Goal: Task Accomplishment & Management: Complete application form

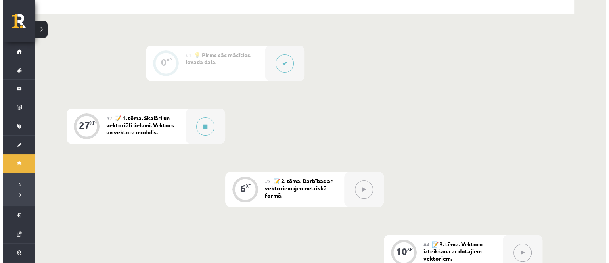
scroll to position [103, 0]
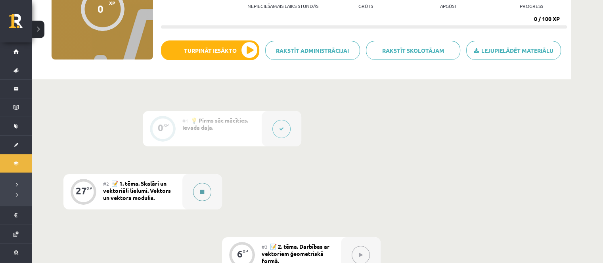
click at [209, 190] on button at bounding box center [202, 192] width 18 height 18
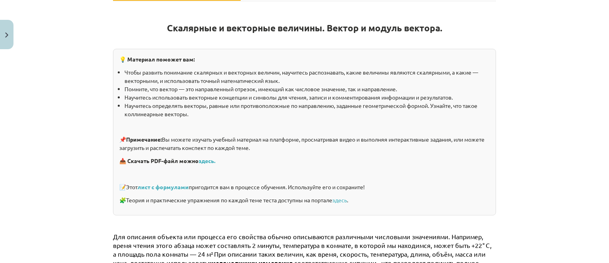
scroll to position [159, 0]
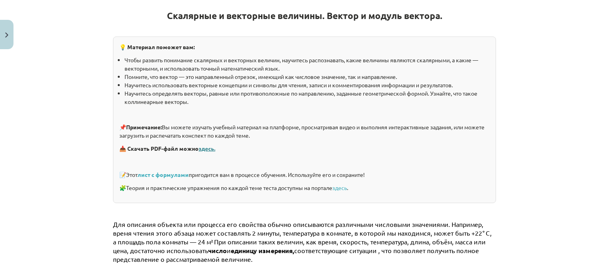
click at [210, 149] on font "здесь." at bounding box center [207, 148] width 17 height 7
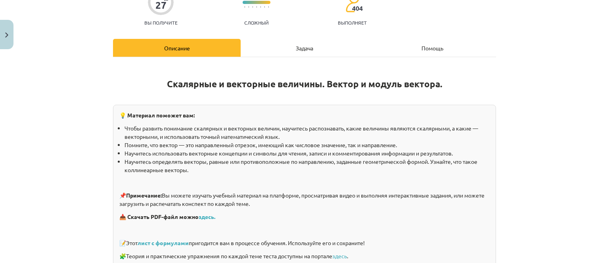
scroll to position [0, 0]
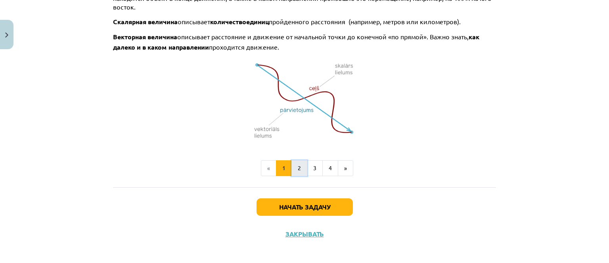
click at [295, 160] on button "2" at bounding box center [299, 168] width 16 height 16
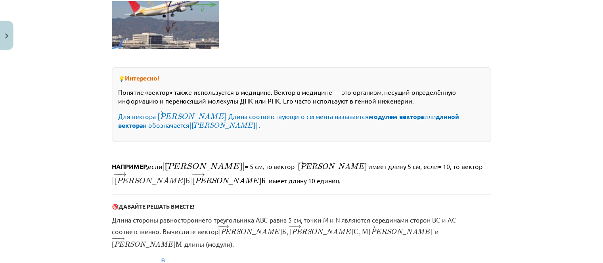
scroll to position [352, 0]
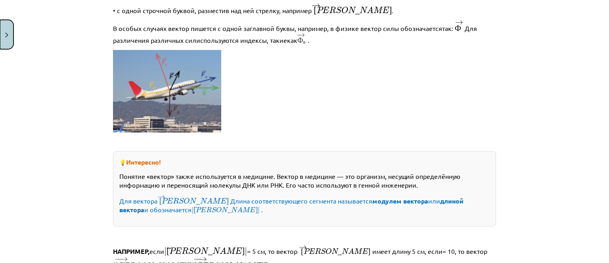
click at [10, 31] on button "Закрывать" at bounding box center [6, 34] width 13 height 29
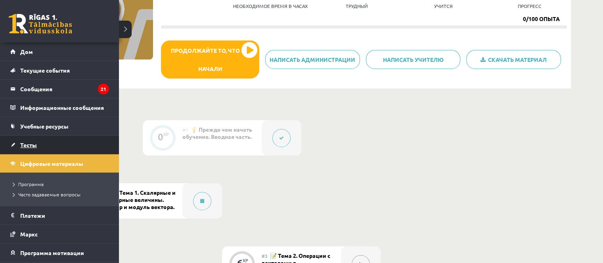
click at [16, 145] on link "Тесты" at bounding box center [59, 145] width 99 height 18
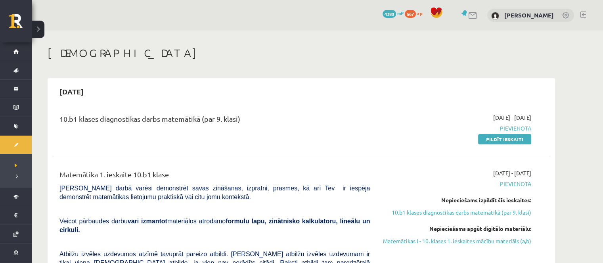
drag, startPoint x: 499, startPoint y: 140, endPoint x: 338, endPoint y: 26, distance: 198.2
click at [499, 140] on link "Pildīt ieskaiti" at bounding box center [504, 139] width 53 height 10
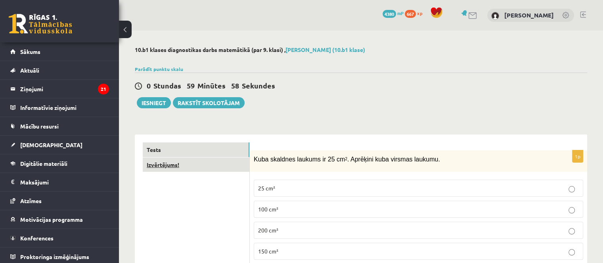
click at [227, 165] on link "Izvērtējums!" at bounding box center [196, 164] width 107 height 15
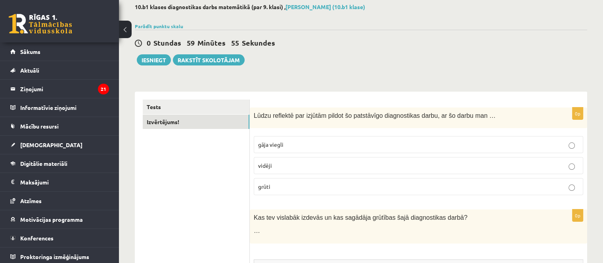
scroll to position [29, 0]
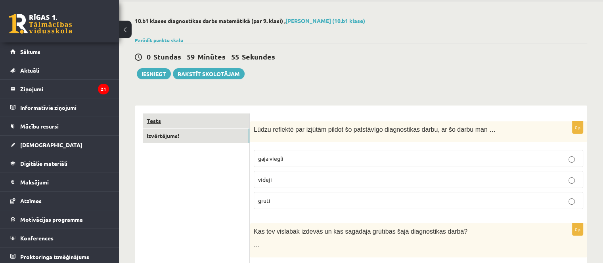
click at [220, 124] on link "Tests" at bounding box center [196, 120] width 107 height 15
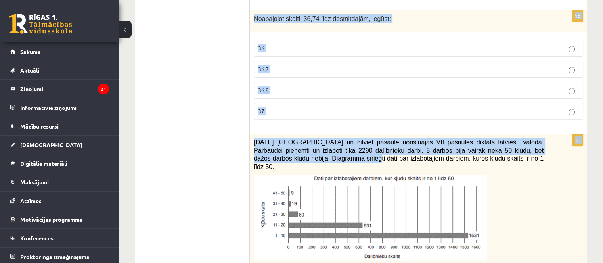
scroll to position [267, 0]
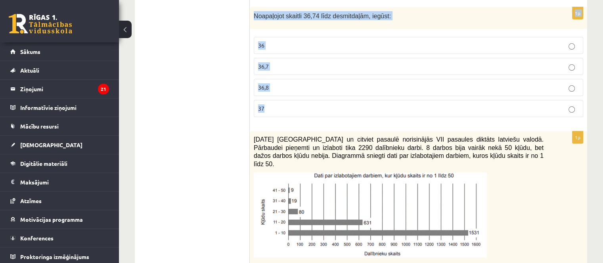
drag, startPoint x: 254, startPoint y: 130, endPoint x: 300, endPoint y: 117, distance: 47.7
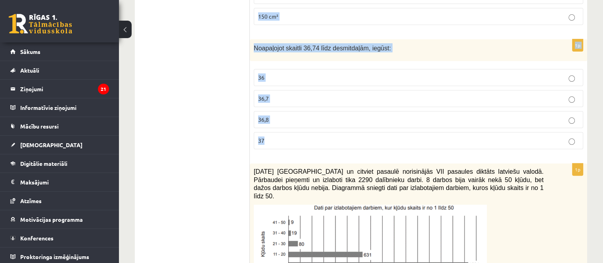
scroll to position [187, 0]
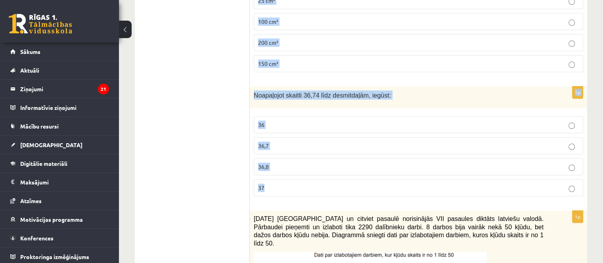
copy form "Kuba skaldnes laukums ir 25 cm 2 . Aprēķini kuba virsmas laukumu. 25 cm² 100 cm…"
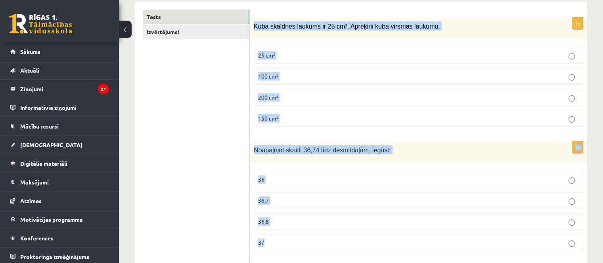
scroll to position [69, 0]
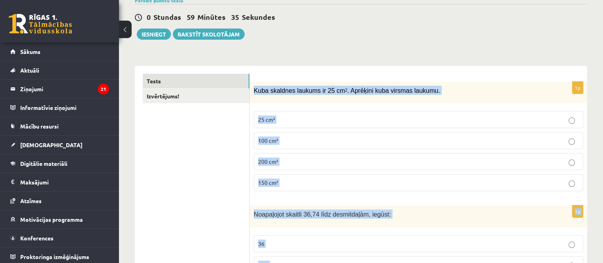
click at [292, 187] on label "150 cm²" at bounding box center [418, 182] width 329 height 17
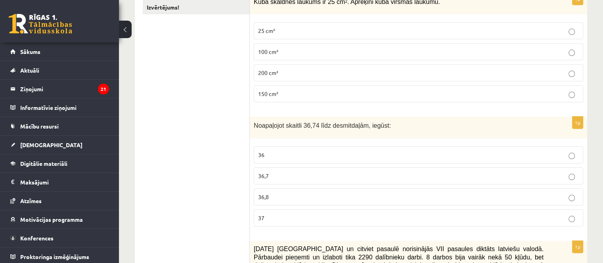
scroll to position [187, 0]
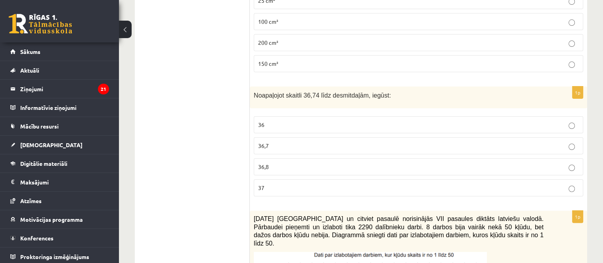
click at [285, 169] on p "36,8" at bounding box center [418, 166] width 321 height 8
click at [288, 145] on p "36,7" at bounding box center [418, 145] width 321 height 8
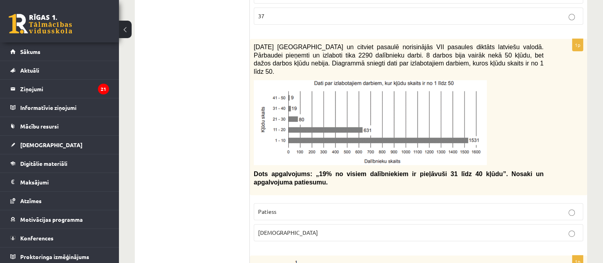
scroll to position [346, 0]
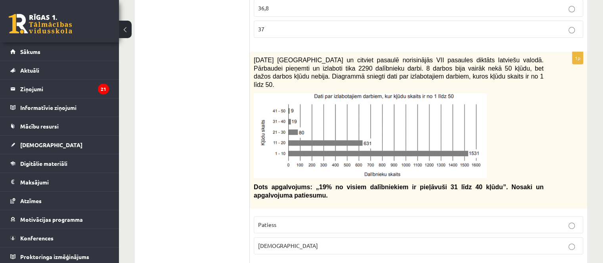
drag, startPoint x: 290, startPoint y: 144, endPoint x: 285, endPoint y: 128, distance: 16.4
click at [285, 128] on img at bounding box center [370, 135] width 233 height 85
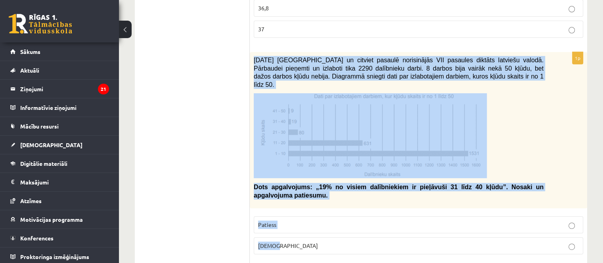
drag, startPoint x: 252, startPoint y: 60, endPoint x: 272, endPoint y: 100, distance: 44.8
click at [287, 226] on div "1p [DATE] [GEOGRAPHIC_DATA] un citviet pasaulē norisinājās VII pasaules diktāts…" at bounding box center [418, 156] width 337 height 208
drag, startPoint x: 273, startPoint y: 66, endPoint x: 272, endPoint y: 73, distance: 7.2
copy div "[DATE] [GEOGRAPHIC_DATA] un citviet pasaulē norisinājās VII pasaules diktāts la…"
click at [315, 241] on p "[DEMOGRAPHIC_DATA]" at bounding box center [418, 245] width 321 height 8
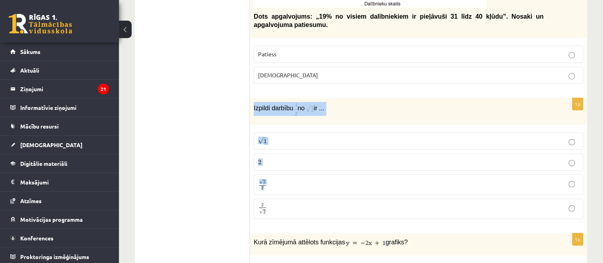
scroll to position [544, 0]
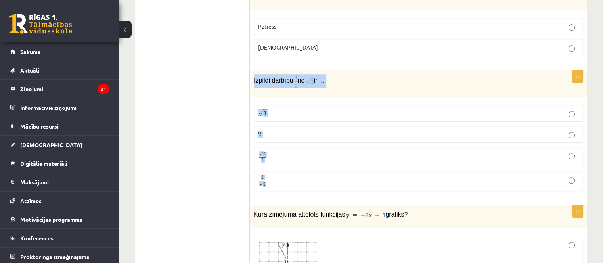
drag, startPoint x: 252, startPoint y: 150, endPoint x: 309, endPoint y: 165, distance: 59.5
click at [309, 165] on div "1p Izpildi darbību no ir ... √ 1 1 2 2 √ 2 2 2 2 2 √ 2 2 2" at bounding box center [418, 133] width 337 height 127
copy div "Izpildi darbību no ir ... √ 1 1 2 2 √ 2 2 2 2 2 √ 2"
click at [295, 74] on img at bounding box center [295, 81] width 3 height 14
click at [365, 74] on p "Izpildi darbību no ir ..." at bounding box center [399, 81] width 290 height 14
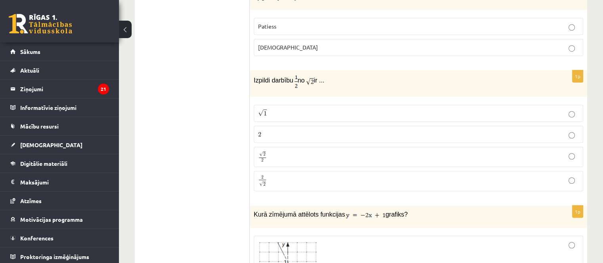
click at [295, 74] on img at bounding box center [295, 81] width 3 height 14
click at [292, 74] on p "Izpildi darbību no ir ..." at bounding box center [399, 81] width 290 height 14
click at [293, 74] on p "Izpildi darbību no ir ..." at bounding box center [399, 81] width 290 height 14
click at [294, 74] on img at bounding box center [295, 81] width 3 height 14
click at [313, 76] on img at bounding box center [310, 80] width 8 height 9
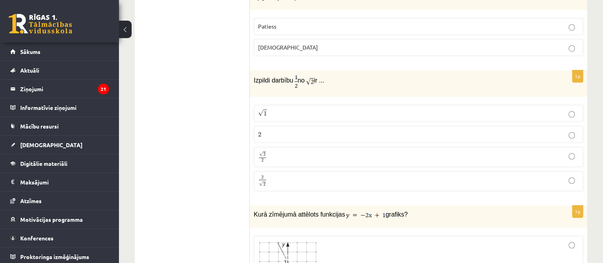
click at [313, 76] on img at bounding box center [310, 80] width 8 height 9
click at [327, 74] on p "Izpildi darbību no ir ..." at bounding box center [399, 81] width 290 height 14
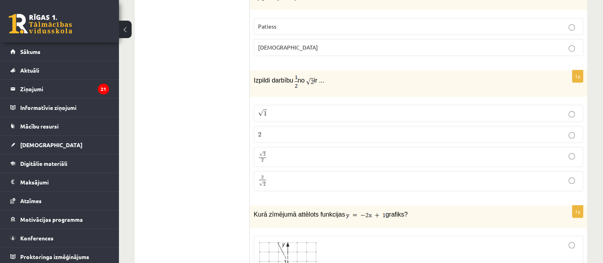
click at [313, 76] on img at bounding box center [310, 80] width 8 height 9
click at [266, 109] on p "√ 1 1" at bounding box center [418, 113] width 321 height 8
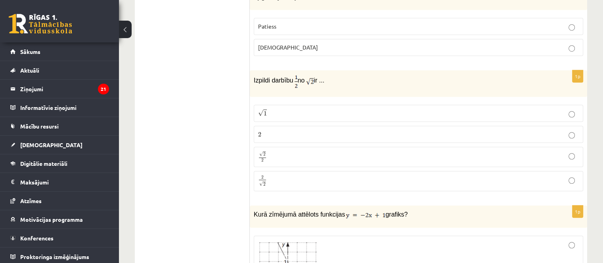
click at [281, 126] on label "2 2" at bounding box center [418, 134] width 329 height 17
click at [268, 109] on p "√ 1 1" at bounding box center [418, 113] width 321 height 8
click at [276, 126] on label "2 2" at bounding box center [418, 134] width 329 height 17
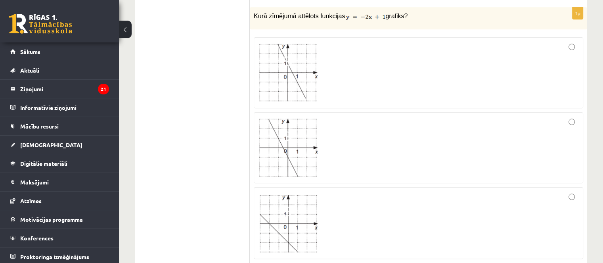
scroll to position [663, 0]
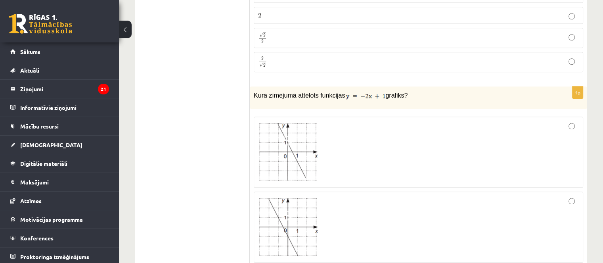
drag, startPoint x: 252, startPoint y: 84, endPoint x: 401, endPoint y: 83, distance: 149.0
click at [401, 86] on div "Kurā zīmējumā attēlots funkcijas grafiks?" at bounding box center [418, 97] width 337 height 22
copy p "Kurā zīmējumā attēlots funkcijas grafiks?"
click at [346, 92] on img at bounding box center [365, 96] width 39 height 8
click at [369, 92] on img at bounding box center [365, 96] width 39 height 8
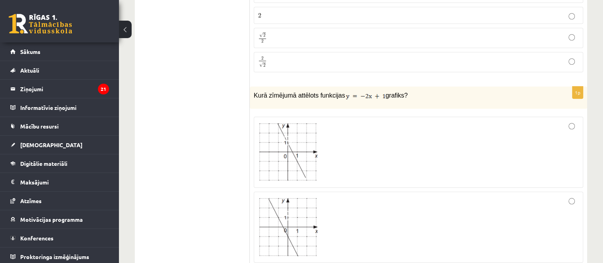
click at [413, 90] on p "Kurā zīmējumā attēlots funkcijas grafiks?" at bounding box center [399, 95] width 290 height 10
click at [377, 92] on img at bounding box center [365, 96] width 39 height 8
click at [357, 92] on img at bounding box center [365, 96] width 39 height 8
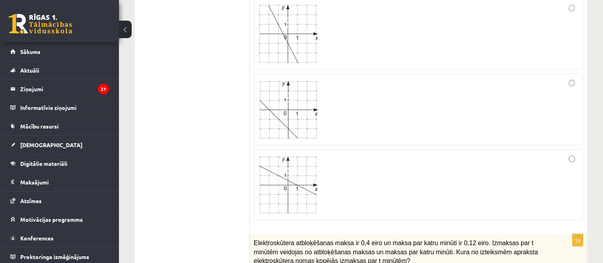
scroll to position [822, 0]
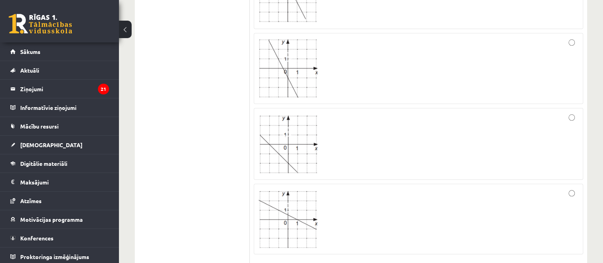
click at [289, 64] on img at bounding box center [287, 68] width 59 height 58
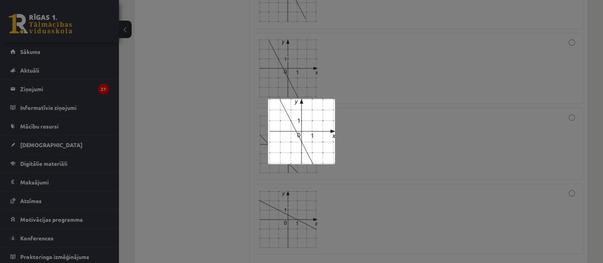
click at [357, 74] on div at bounding box center [301, 131] width 603 height 263
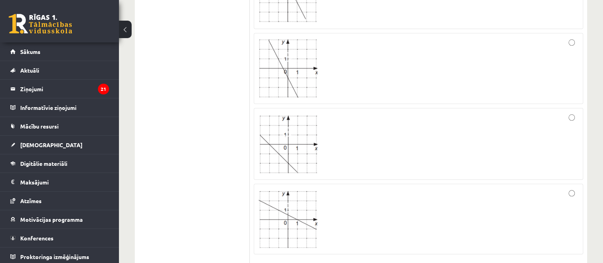
click at [358, 61] on div at bounding box center [418, 68] width 321 height 62
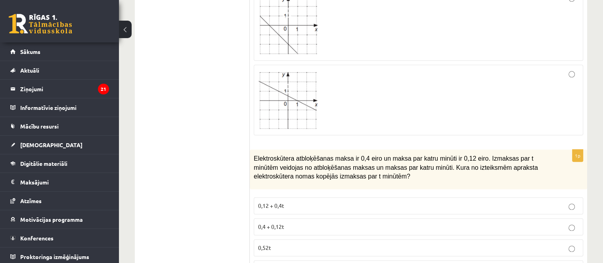
scroll to position [1020, 0]
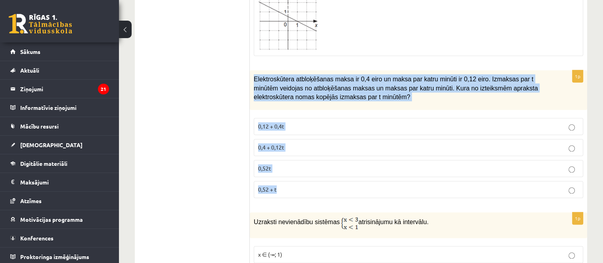
drag, startPoint x: 252, startPoint y: 64, endPoint x: 306, endPoint y: 169, distance: 118.4
click at [306, 169] on div "1p Elektroskūtera atbloķēšanas maksa ir 0,4 eiro un maksa par katru minūti ir 0…" at bounding box center [418, 137] width 337 height 134
copy div "Elektroskūtera atbloķēšanas maksa ir 0,4 eiro un maksa par katru minūti ir 0,12…"
click at [289, 143] on p "0,4 + 0,12t" at bounding box center [418, 147] width 321 height 8
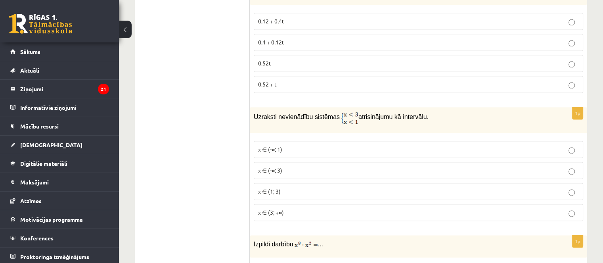
scroll to position [1139, 0]
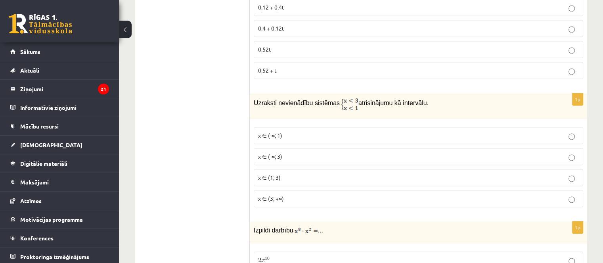
click at [341, 97] on img at bounding box center [349, 103] width 17 height 13
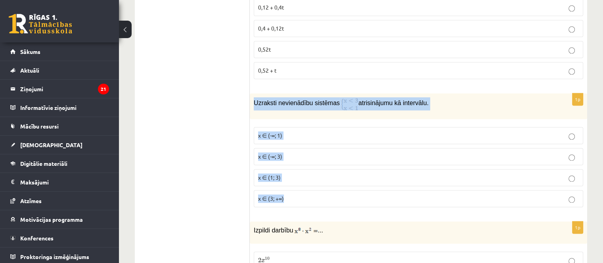
drag, startPoint x: 254, startPoint y: 90, endPoint x: 270, endPoint y: 114, distance: 29.4
click at [299, 178] on div "1p Uzraksti nevienādību sistēmas atrisinājumu kā intervālu. x ∈ (-∞; 1) x ∈ (-∞…" at bounding box center [418, 153] width 337 height 120
drag, startPoint x: 265, startPoint y: 92, endPoint x: 266, endPoint y: 96, distance: 5.0
copy div "Uzraksti nevienādību sistēmas atrisinājumu kā intervālu. x ∈ (-∞; 1) x ∈ (-∞; 3…"
click at [273, 132] on span "x ∈ (-∞; 1)" at bounding box center [270, 135] width 24 height 7
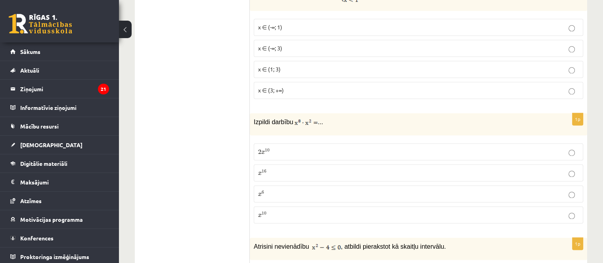
scroll to position [1258, 0]
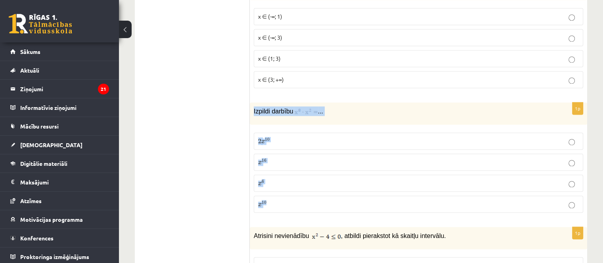
drag, startPoint x: 252, startPoint y: 99, endPoint x: 296, endPoint y: 187, distance: 97.8
click at [296, 187] on div "1p Izpildi darbību ... 2 x 10 2 x 10 x 16 x 16 x 6 x 6 x 10 x 10" at bounding box center [418, 160] width 337 height 117
copy div "Izpildi darbību ... 2 x 10 2 x 10 x 16 x 16 x 6 x 6 x 10"
click at [305, 108] on img at bounding box center [305, 112] width 23 height 8
click at [294, 108] on img at bounding box center [305, 112] width 23 height 8
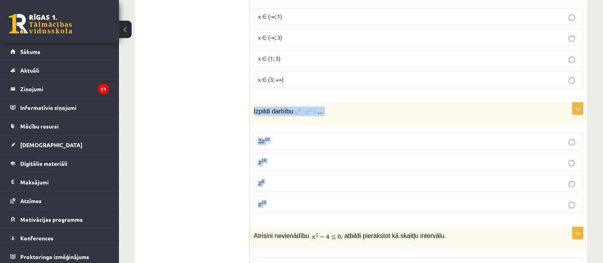
click at [300, 108] on img at bounding box center [305, 112] width 23 height 8
click at [339, 106] on p "Izpildi darbību ..." at bounding box center [399, 111] width 290 height 10
click at [305, 108] on img at bounding box center [305, 112] width 23 height 8
click at [274, 200] on p "x 10 x 10" at bounding box center [418, 204] width 321 height 8
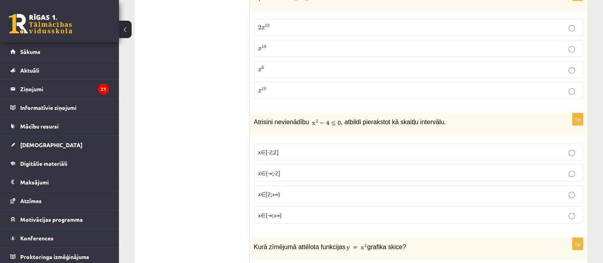
scroll to position [1376, 0]
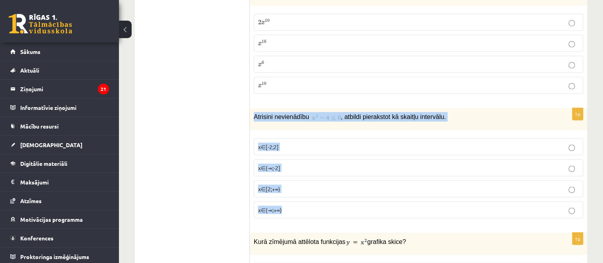
drag, startPoint x: 268, startPoint y: 122, endPoint x: 300, endPoint y: 194, distance: 79.0
click at [300, 194] on div "1p Atrisini nevienādību , atbildi pierakstot kā skaitļu intervālu. x∈[-2;2] x∈(…" at bounding box center [418, 166] width 337 height 117
copy div "Atrisini nevienādību , atbildi pierakstot kā skaitļu intervālu. x∈[-2;2] x∈(-∞;…"
click at [317, 113] on img at bounding box center [326, 117] width 29 height 8
drag, startPoint x: 351, startPoint y: 114, endPoint x: 337, endPoint y: 108, distance: 15.5
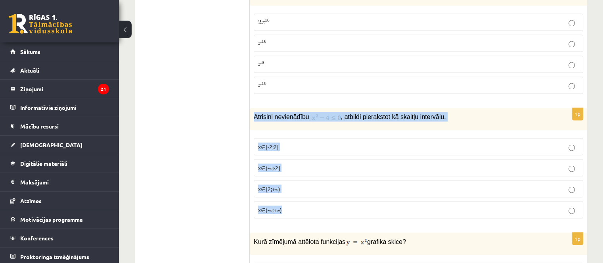
click at [350, 114] on div "Atrisini nevienādību , atbildi pierakstot kā skaitļu intervālu." at bounding box center [418, 119] width 337 height 22
click at [323, 109] on div "Atrisini nevienādību , atbildi pierakstot kā skaitļu intervālu." at bounding box center [418, 119] width 337 height 22
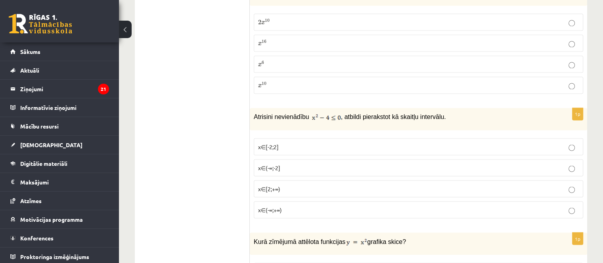
click at [323, 109] on div "Atrisini nevienādību , atbildi pierakstot kā skaitļu intervālu." at bounding box center [418, 119] width 337 height 22
click at [268, 143] on span "x∈[-2;2]" at bounding box center [268, 146] width 21 height 7
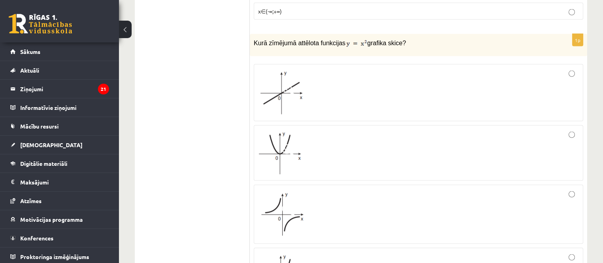
scroll to position [1535, 0]
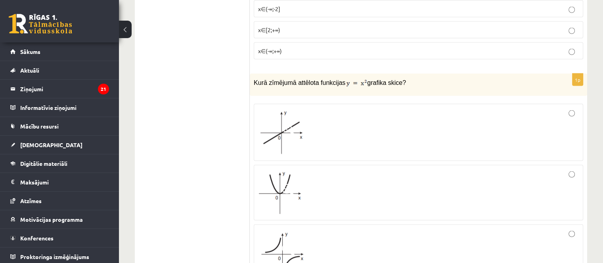
drag, startPoint x: 254, startPoint y: 68, endPoint x: 461, endPoint y: 58, distance: 207.5
copy p "Kurā zīmējumā attēlota funkcijas grafika skice?"
click at [323, 79] on span "Kurā zīmējumā attēlota funkcijas" at bounding box center [300, 82] width 92 height 7
click at [349, 79] on img at bounding box center [356, 83] width 21 height 8
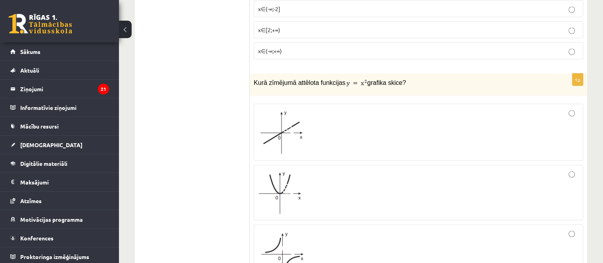
click at [349, 79] on img at bounding box center [356, 83] width 21 height 8
click at [406, 80] on div "Kurā zīmējumā attēlota funkcijas grafika skice?" at bounding box center [418, 85] width 337 height 22
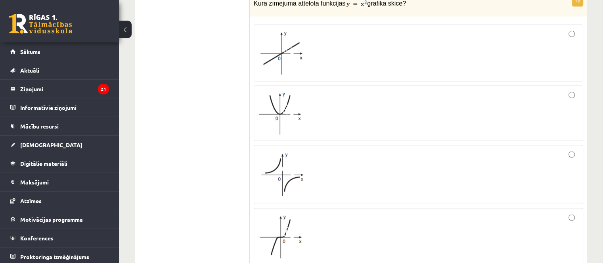
click at [328, 96] on div at bounding box center [418, 113] width 321 height 47
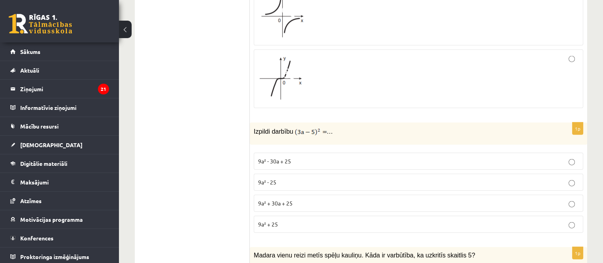
scroll to position [1812, 0]
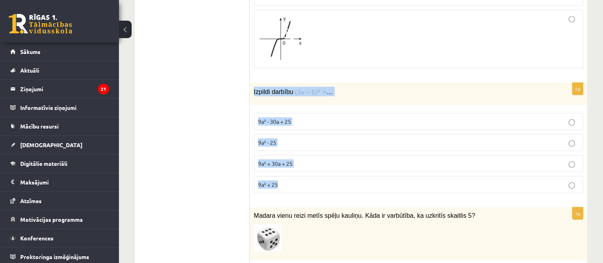
drag, startPoint x: 257, startPoint y: 77, endPoint x: 300, endPoint y: 167, distance: 100.2
click at [300, 167] on div "1p Izpildi darbību … 9a² - 30a + 25 9a² - 25 9a² + 30a + 25 9a² + 25" at bounding box center [418, 141] width 337 height 117
copy div "Izpildi darbību … 9a² - 30a + 25 9a² - 25 9a² + 30a + 25 9a² + 25"
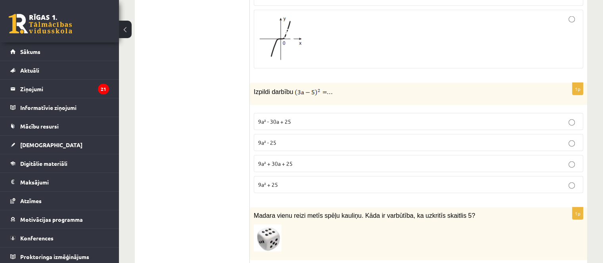
click at [283, 159] on p "9a² + 30a + 25" at bounding box center [418, 163] width 321 height 8
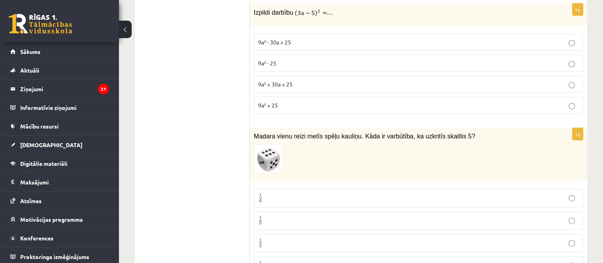
scroll to position [1971, 0]
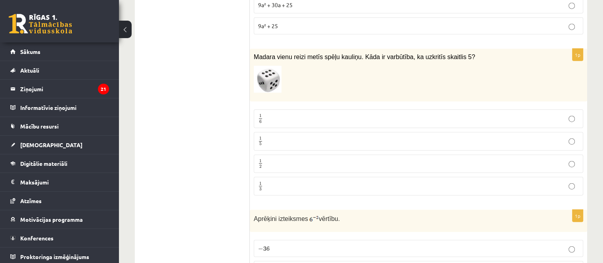
drag, startPoint x: 249, startPoint y: 38, endPoint x: 295, endPoint y: 158, distance: 128.0
click at [308, 66] on p at bounding box center [399, 79] width 290 height 27
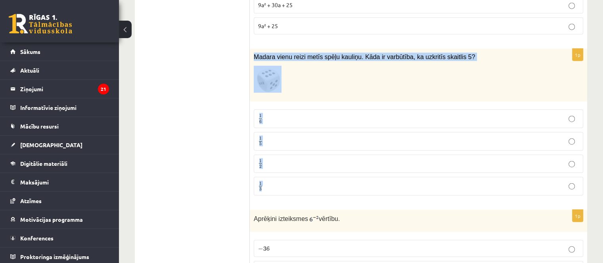
drag, startPoint x: 253, startPoint y: 39, endPoint x: 287, endPoint y: 167, distance: 132.1
click at [287, 167] on div "1p Madara vienu reizi metīs spēļu kauliņu. Kāda ir varbūtība, ka uzkritīs skait…" at bounding box center [418, 125] width 337 height 153
click at [259, 120] on span "6" at bounding box center [260, 122] width 2 height 4
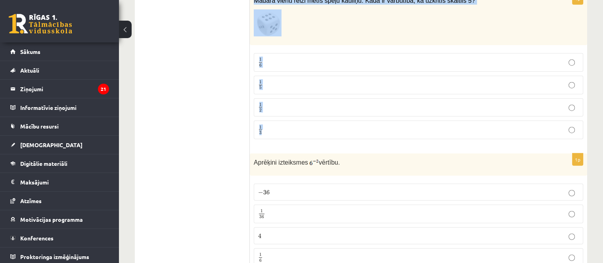
scroll to position [2090, 0]
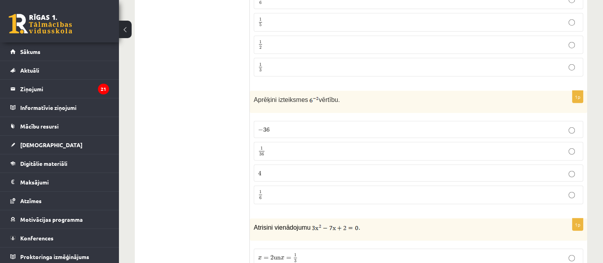
click at [237, 121] on ul "Tests Izvērtējums!" at bounding box center [196, 174] width 107 height 4245
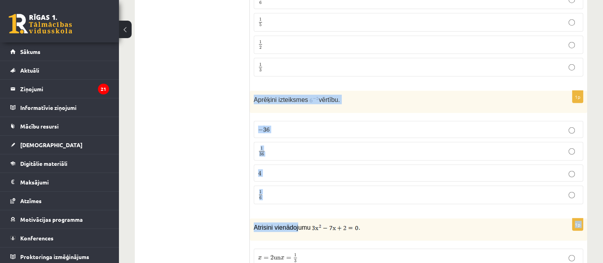
drag, startPoint x: 252, startPoint y: 80, endPoint x: 295, endPoint y: 189, distance: 116.6
click at [295, 191] on div "1p Aprēķini izteiksmes vērtību. − 36 − 36 1 36 1 36 4 4 1 6 1 6" at bounding box center [418, 151] width 337 height 120
click at [270, 146] on p "1 36 1 36" at bounding box center [418, 151] width 321 height 10
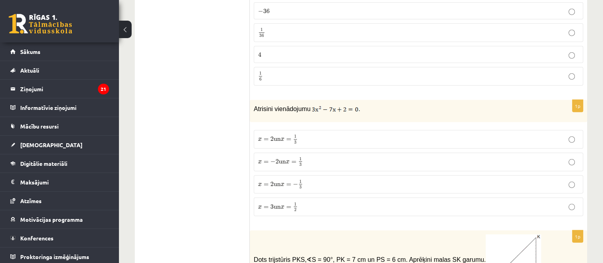
scroll to position [2209, 0]
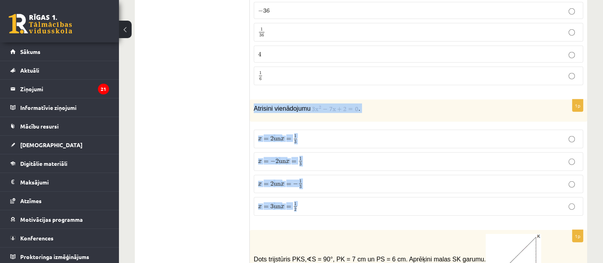
drag, startPoint x: 252, startPoint y: 89, endPoint x: 322, endPoint y: 188, distance: 121.2
click at [322, 188] on div "1p Atrisini vienādojumu . x = 2 un x = 1 3 x = 2 un x = 1 3 x = − 2 un x = 1 3 …" at bounding box center [418, 160] width 337 height 122
click at [313, 99] on div "Atrisini vienādojumu ." at bounding box center [418, 110] width 337 height 22
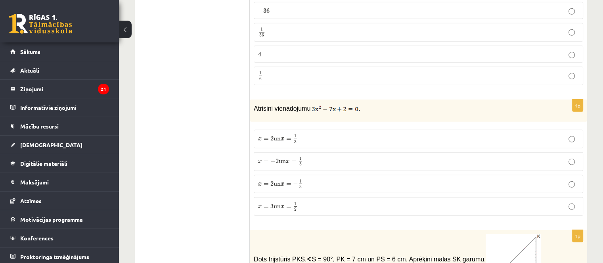
click at [279, 137] on span "un" at bounding box center [276, 139] width 7 height 4
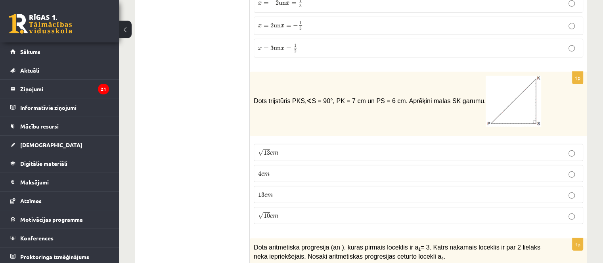
scroll to position [2367, 0]
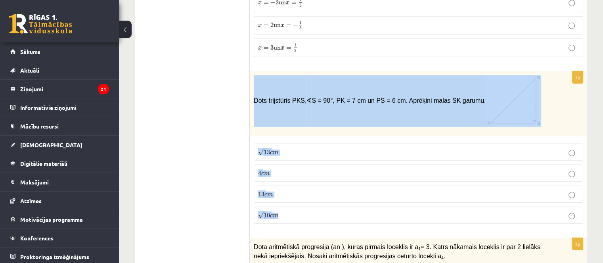
drag, startPoint x: 251, startPoint y: 82, endPoint x: 314, endPoint y: 194, distance: 128.5
click at [314, 194] on div "1p Dots trijstūris PKS, ∢ S = 90°, PK = 7 cm un PS = 6 cm. Aprēķini malas SK ga…" at bounding box center [418, 150] width 337 height 159
click at [271, 151] on span "c" at bounding box center [271, 153] width 3 height 4
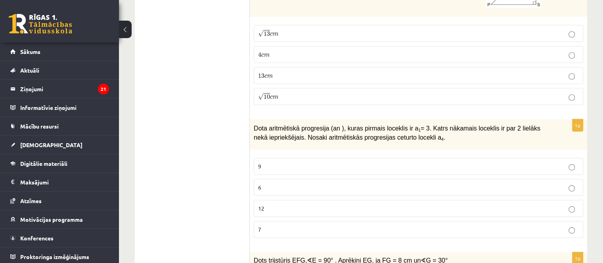
scroll to position [2486, 0]
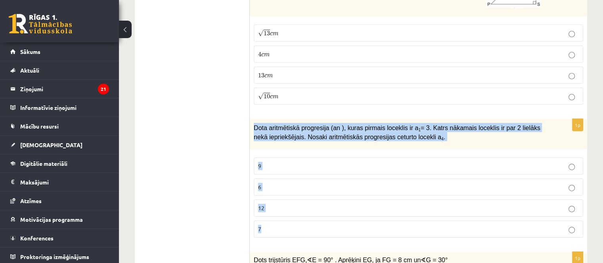
drag, startPoint x: 250, startPoint y: 108, endPoint x: 268, endPoint y: 141, distance: 37.6
click at [283, 203] on div "1p Dota aritmētiskā progresija (an ), kuras pirmais loceklis ir a 1 = 3. Katrs …" at bounding box center [418, 181] width 337 height 125
click at [265, 157] on label "9" at bounding box center [418, 165] width 329 height 17
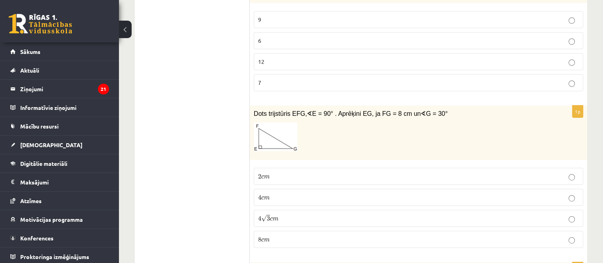
scroll to position [2645, 0]
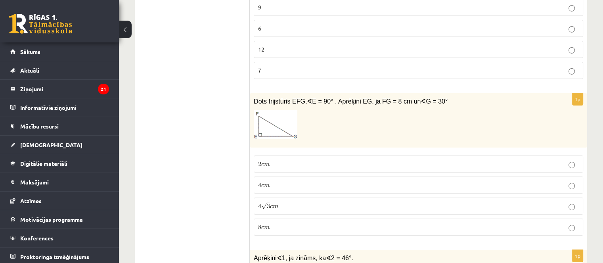
drag, startPoint x: 282, startPoint y: 205, endPoint x: 248, endPoint y: 84, distance: 125.7
click at [252, 93] on div "Dots trijstūris EFG, ∢ E = 90° . Aprēķini EG, ja FG = 8 cm un ∢ G = 30°" at bounding box center [418, 120] width 337 height 54
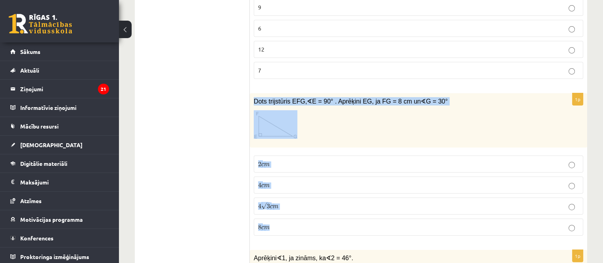
drag, startPoint x: 253, startPoint y: 79, endPoint x: 279, endPoint y: 142, distance: 68.1
click at [275, 206] on div "1p Dots trijstūris EFG, ∢ E = 90° . Aprēķini EG, ja FG = 8 cm un ∢ G = 30° 2 c …" at bounding box center [418, 167] width 337 height 149
click at [292, 202] on p "4 √ 3 c m 4 3 c m" at bounding box center [418, 206] width 321 height 8
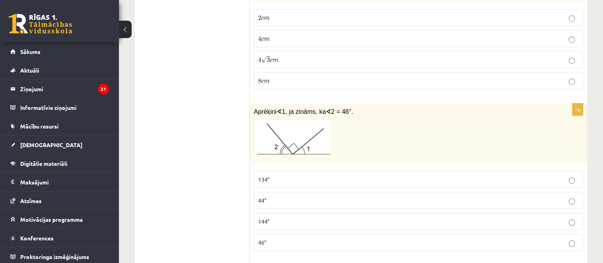
scroll to position [2803, 0]
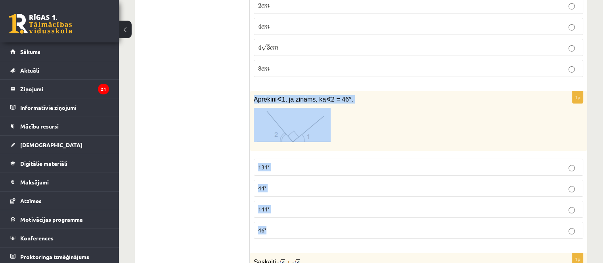
drag, startPoint x: 281, startPoint y: 205, endPoint x: 252, endPoint y: 76, distance: 131.9
click at [252, 91] on div "1p Aprēķini ∢ 1, ja zināms, ka ∢ 2 = 46°. 134° 44° 144° 46°" at bounding box center [418, 168] width 337 height 154
click at [262, 163] on span "134°" at bounding box center [263, 166] width 11 height 7
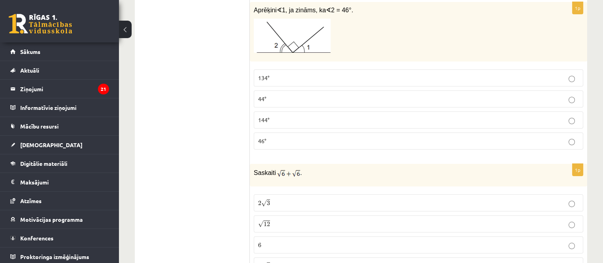
scroll to position [2922, 0]
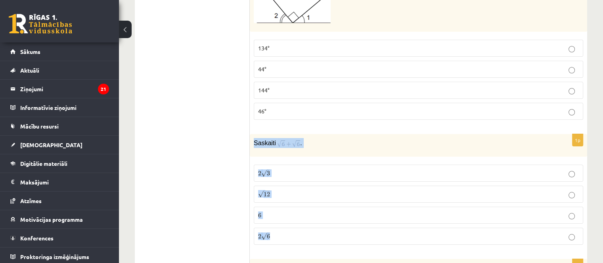
drag, startPoint x: 253, startPoint y: 121, endPoint x: 289, endPoint y: 214, distance: 99.4
click at [289, 214] on div "1p Saskaiti . 2 √ 3 2 3 √ 12 12 6 6 2 √ 6 2 6" at bounding box center [418, 192] width 337 height 117
click at [282, 232] on p "2 √ 6 2 6" at bounding box center [418, 236] width 321 height 8
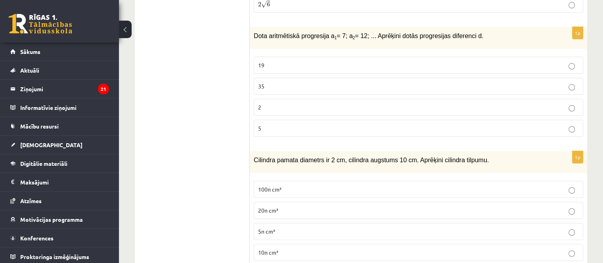
scroll to position [3114, 0]
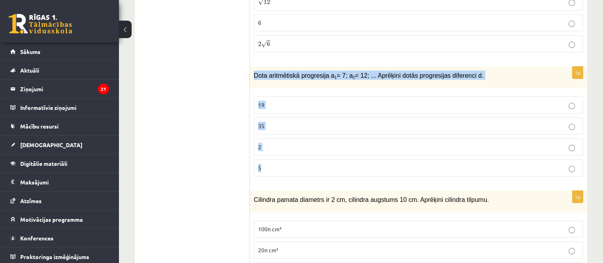
drag, startPoint x: 254, startPoint y: 53, endPoint x: 275, endPoint y: 133, distance: 83.0
click at [279, 149] on div "1p Dota aritmētiskā progresija a 1 = 7; a 2 = 12; ... Aprēķini dotās progresija…" at bounding box center [418, 125] width 337 height 116
click at [280, 164] on p "5" at bounding box center [418, 168] width 321 height 8
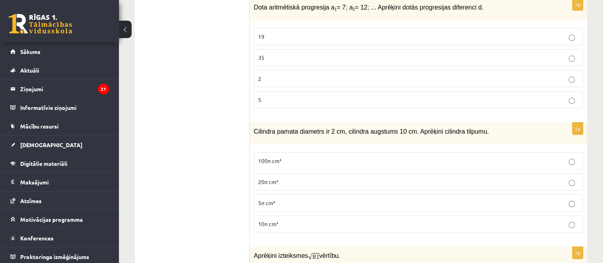
scroll to position [3194, 0]
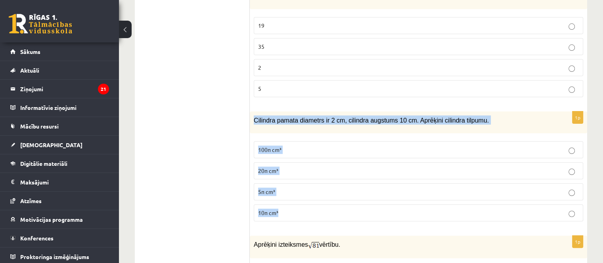
drag, startPoint x: 262, startPoint y: 113, endPoint x: 293, endPoint y: 188, distance: 81.4
click at [293, 188] on div "1p Cilindra pamata diametrs ir 2 cm, cilindra augstums 10 cm. Aprēķini cilindra…" at bounding box center [418, 169] width 337 height 116
click at [279, 204] on label "10π cm³" at bounding box center [418, 212] width 329 height 17
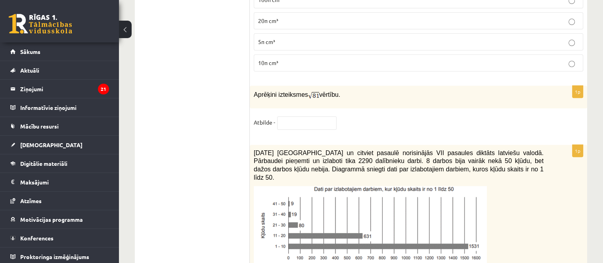
scroll to position [3352, 0]
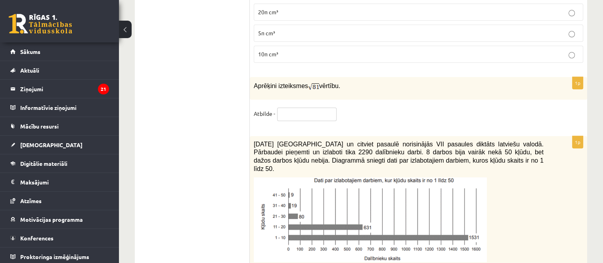
click at [285, 107] on input "text" at bounding box center [306, 113] width 59 height 13
drag, startPoint x: 339, startPoint y: 63, endPoint x: 253, endPoint y: 60, distance: 86.1
click at [253, 77] on div "Aprēķini izteiksmes vērtību." at bounding box center [418, 88] width 337 height 23
click at [294, 107] on input "text" at bounding box center [306, 113] width 59 height 13
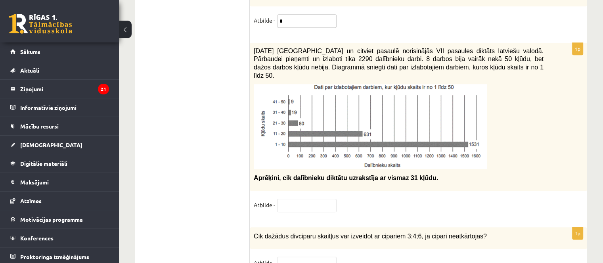
scroll to position [3431, 0]
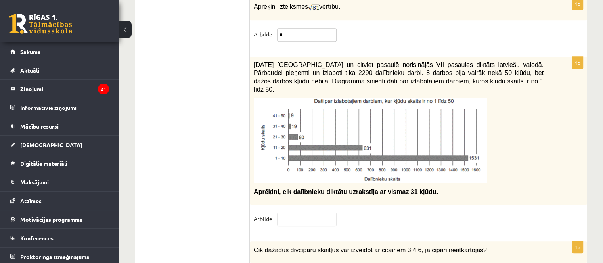
type input "*"
drag, startPoint x: 252, startPoint y: 42, endPoint x: 484, endPoint y: 61, distance: 232.3
click at [484, 61] on div "[DATE] [GEOGRAPHIC_DATA] un citviet pasaulē norisinājās VII pasaules diktāts la…" at bounding box center [418, 131] width 337 height 148
click at [531, 133] on p at bounding box center [399, 140] width 290 height 85
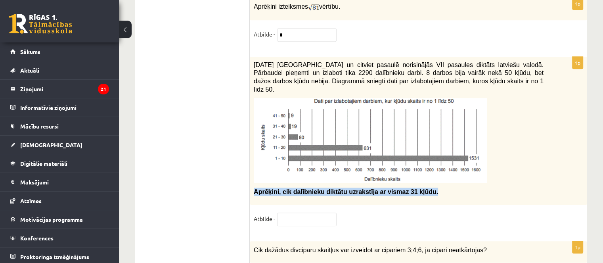
drag, startPoint x: 428, startPoint y: 161, endPoint x: 254, endPoint y: 161, distance: 174.4
click at [254, 187] on p "Aprēķini, cik dalībnieku diktātu uzrakstīja ar vismaz 31 kļūdu." at bounding box center [399, 191] width 290 height 8
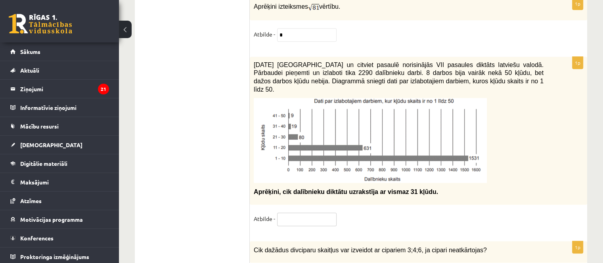
click at [311, 212] on input "text" at bounding box center [306, 218] width 59 height 13
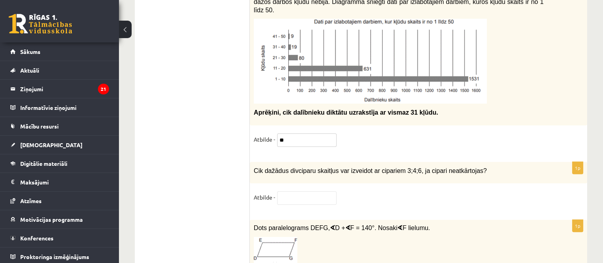
type input "**"
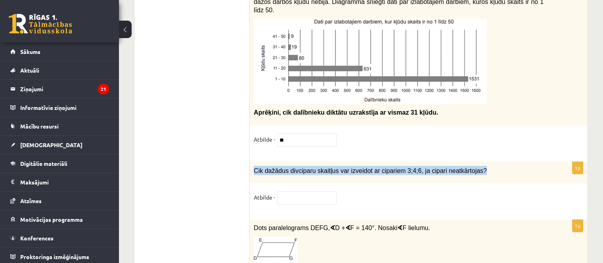
drag, startPoint x: 254, startPoint y: 139, endPoint x: 454, endPoint y: 143, distance: 200.2
click at [476, 166] on p "Cik dažādus divciparu skaitļus var izveidot ar cipariem 3;4;6, ja cipari neatkā…" at bounding box center [399, 170] width 290 height 9
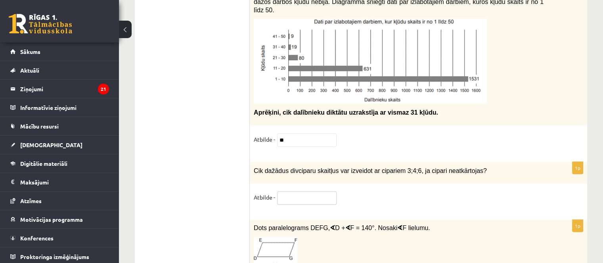
click at [289, 191] on input "text" at bounding box center [306, 197] width 59 height 13
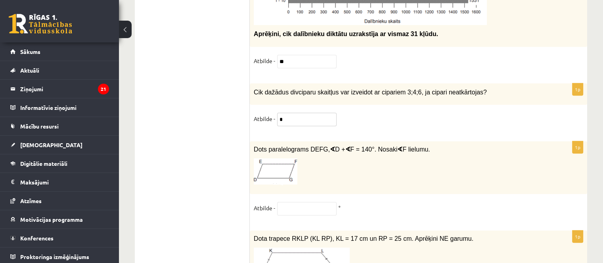
scroll to position [3590, 0]
type input "*"
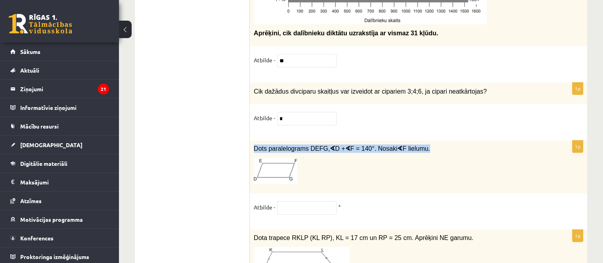
drag, startPoint x: 255, startPoint y: 118, endPoint x: 418, endPoint y: 117, distance: 162.9
click at [430, 144] on p "Dots paralelograms DEFG, ∢ D + ∢ F = 140°. Nosaki ∢ F lielumu." at bounding box center [399, 148] width 290 height 8
drag, startPoint x: 404, startPoint y: 115, endPoint x: 413, endPoint y: 120, distance: 9.7
click at [413, 144] on p "Dots paralelograms DEFG, ∢ D + ∢ F = 140°. Nosaki ∢ F lielumu." at bounding box center [399, 148] width 290 height 8
click at [302, 201] on input "text" at bounding box center [306, 207] width 59 height 13
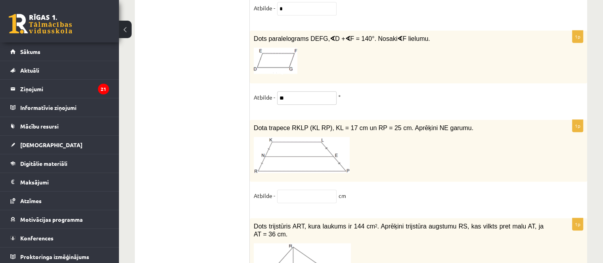
scroll to position [3709, 0]
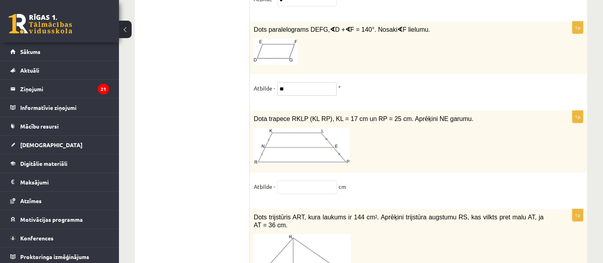
type input "**"
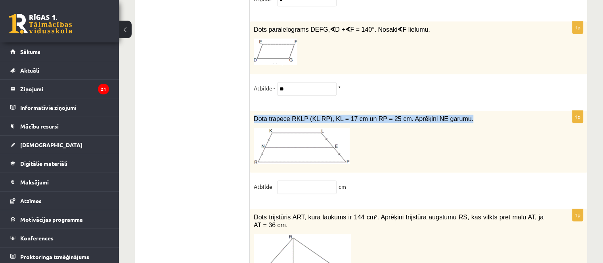
drag, startPoint x: 253, startPoint y: 86, endPoint x: 457, endPoint y: 92, distance: 203.4
click at [457, 111] on div "Dota trapece RKLP (KL RP), KL = 17 cm un RP = 25 cm. Aprēķini NE garumu." at bounding box center [418, 142] width 337 height 62
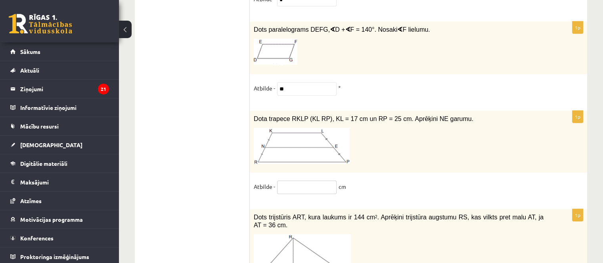
click at [295, 180] on input "text" at bounding box center [306, 186] width 59 height 13
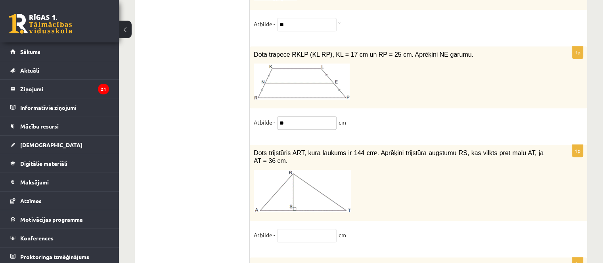
scroll to position [3828, 0]
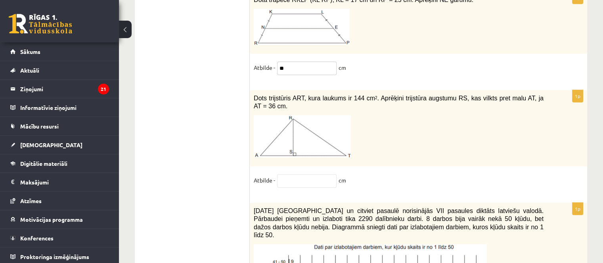
type input "**"
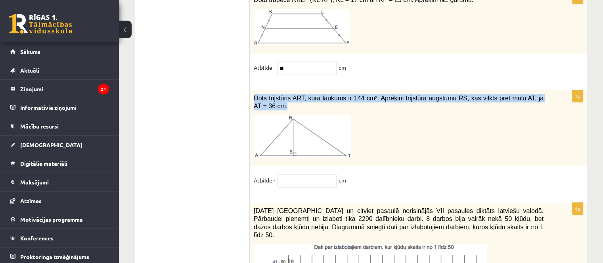
drag, startPoint x: 252, startPoint y: 68, endPoint x: 539, endPoint y: 68, distance: 286.9
click at [545, 90] on div "Dots trijstūris ART, kura laukums ir 144 cm 2 . Aprēķini trijstūra augstumu RS,…" at bounding box center [418, 128] width 337 height 76
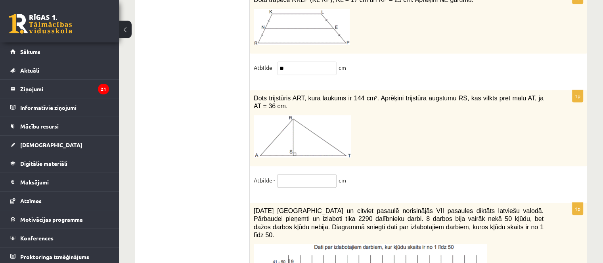
click at [289, 174] on input "text" at bounding box center [306, 180] width 59 height 13
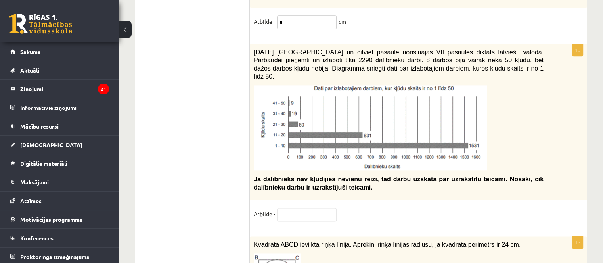
type input "*"
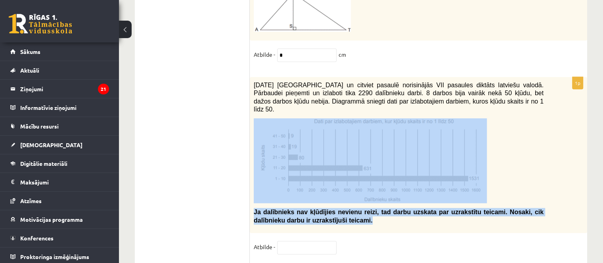
scroll to position [3907, 0]
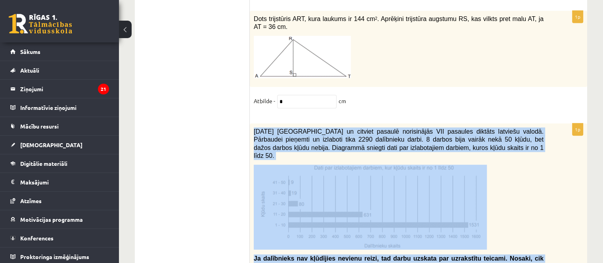
drag, startPoint x: 317, startPoint y: 141, endPoint x: 255, endPoint y: 93, distance: 78.5
click at [255, 123] on div "[DATE] [GEOGRAPHIC_DATA] un citviet pasaulē norisinājās VII pasaules diktāts la…" at bounding box center [418, 201] width 337 height 156
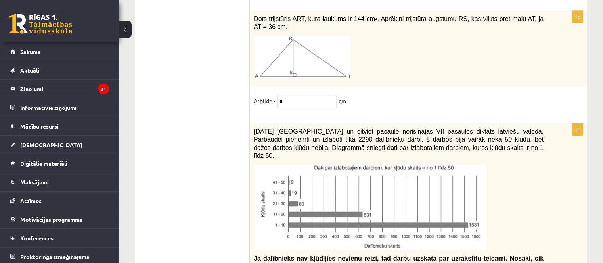
drag, startPoint x: 258, startPoint y: 93, endPoint x: 254, endPoint y: 94, distance: 4.1
click at [254, 128] on span "[DATE] [GEOGRAPHIC_DATA] un citviet pasaulē norisinājās VII pasaules diktāts la…" at bounding box center [399, 143] width 290 height 31
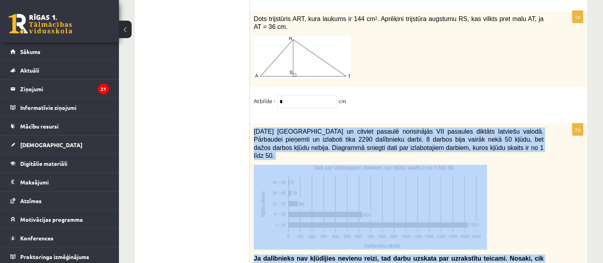
drag, startPoint x: 254, startPoint y: 94, endPoint x: 323, endPoint y: 224, distance: 147.5
click at [323, 225] on div "[DATE] [GEOGRAPHIC_DATA] un citviet pasaulē norisinājās VII pasaules diktāts la…" at bounding box center [418, 201] width 337 height 156
click at [300, 164] on img at bounding box center [370, 206] width 233 height 85
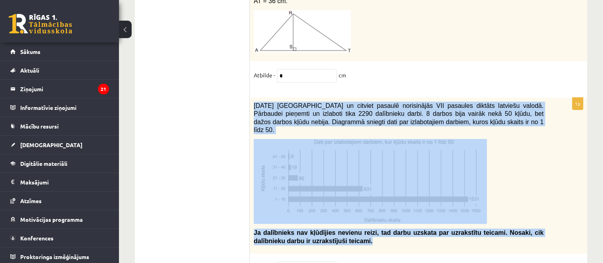
scroll to position [3986, 0]
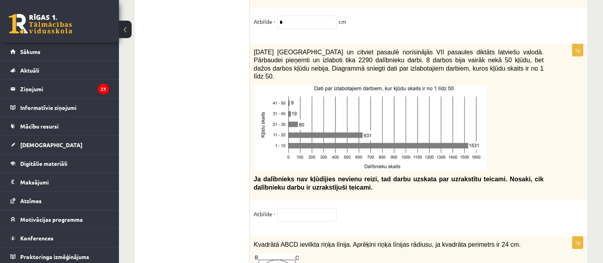
click at [311, 160] on div "1p [DATE] [GEOGRAPHIC_DATA] un citviet pasaulē norisinājās VII pasaules diktāts…" at bounding box center [418, 136] width 337 height 185
click at [310, 208] on input "text" at bounding box center [306, 214] width 59 height 13
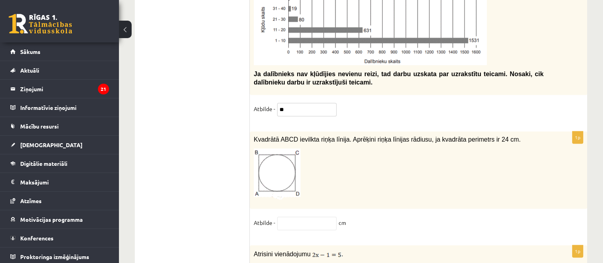
scroll to position [4105, 0]
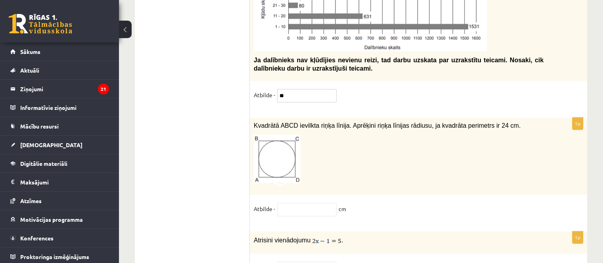
type input "**"
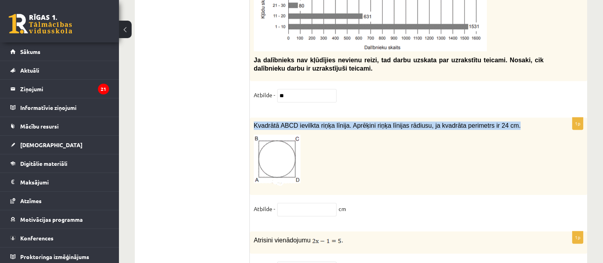
drag, startPoint x: 254, startPoint y: 78, endPoint x: 507, endPoint y: 88, distance: 252.7
click at [507, 117] on div "Kvadrātā ABCD ievilkta riņķa līnija. Aprēķini riņķa līnijas rādiusu, ja kvadrāt…" at bounding box center [418, 155] width 337 height 77
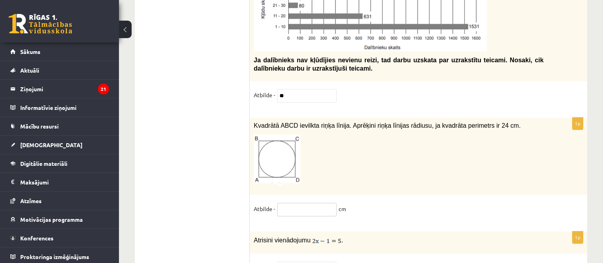
click at [297, 203] on input "text" at bounding box center [306, 209] width 59 height 13
type input "*"
drag, startPoint x: 253, startPoint y: 197, endPoint x: 342, endPoint y: 201, distance: 89.2
click at [342, 231] on div "Atrisini vienādojumu ." at bounding box center [418, 242] width 337 height 22
drag, startPoint x: 306, startPoint y: 209, endPoint x: 312, endPoint y: 206, distance: 6.9
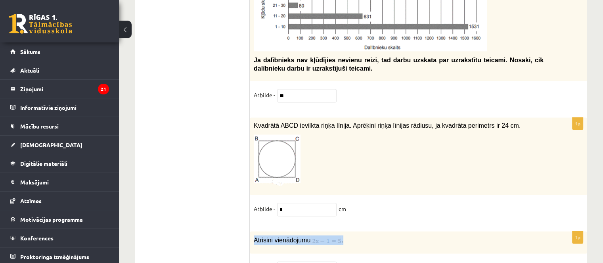
click at [306, 231] on div "1p Atrisini vienādojumu . Atbilde -" at bounding box center [418, 256] width 337 height 51
drag, startPoint x: 353, startPoint y: 203, endPoint x: 334, endPoint y: 195, distance: 21.1
click at [353, 231] on div "Atrisini vienādojumu ." at bounding box center [418, 242] width 337 height 22
click at [360, 235] on p "Atrisini vienādojumu ." at bounding box center [399, 240] width 290 height 10
click at [297, 261] on input "text" at bounding box center [306, 267] width 59 height 13
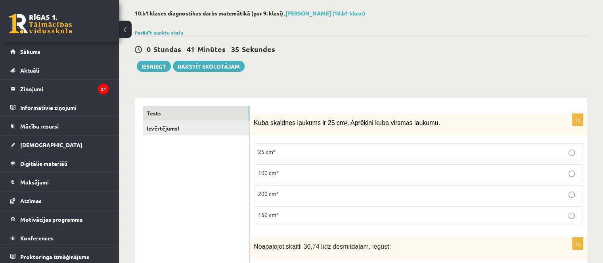
scroll to position [0, 0]
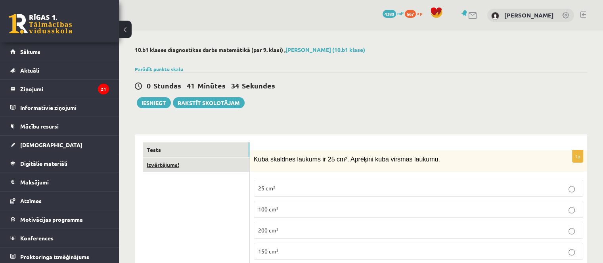
type input "*"
click at [226, 160] on link "Izvērtējums!" at bounding box center [196, 164] width 107 height 15
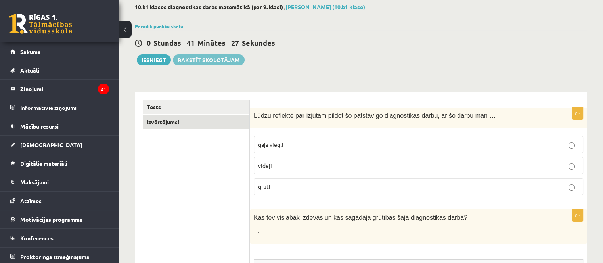
scroll to position [29, 0]
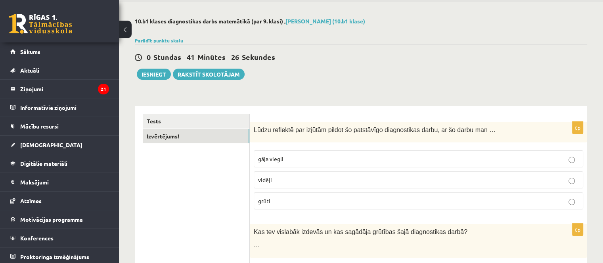
click at [169, 115] on link "Tests" at bounding box center [196, 121] width 107 height 15
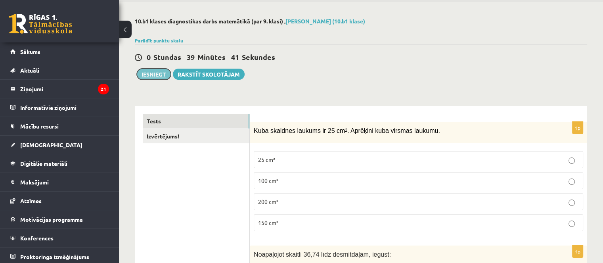
click at [143, 71] on button "Iesniegt" at bounding box center [154, 74] width 34 height 11
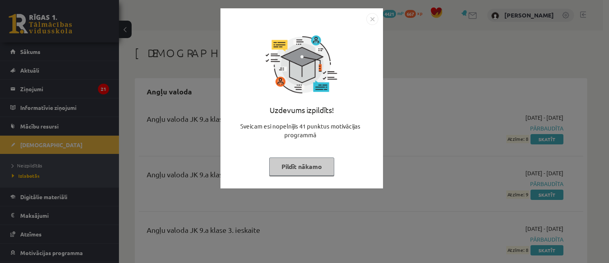
drag, startPoint x: 316, startPoint y: 156, endPoint x: 313, endPoint y: 160, distance: 5.1
click at [314, 160] on div "Uzdevums izpildīts! Sveicam esi nopelnījis 41 punktus motivācijas programmā Pil…" at bounding box center [301, 104] width 153 height 159
click at [319, 161] on button "Pildīt nākamo" at bounding box center [301, 166] width 65 height 18
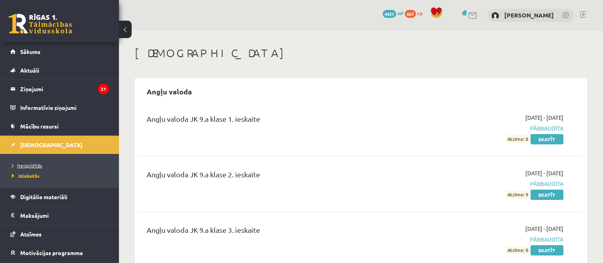
click at [30, 163] on span "Neizpildītās" at bounding box center [27, 165] width 30 height 6
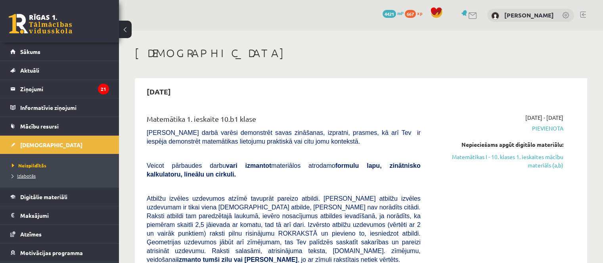
click at [32, 176] on span "Izlabotās" at bounding box center [24, 175] width 24 height 6
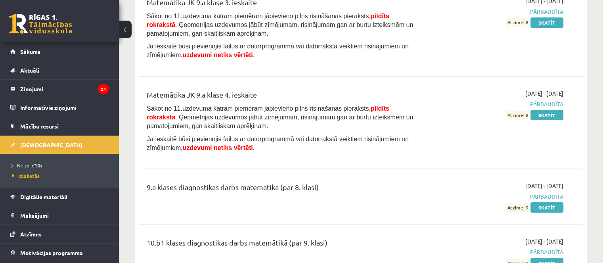
scroll to position [3012, 0]
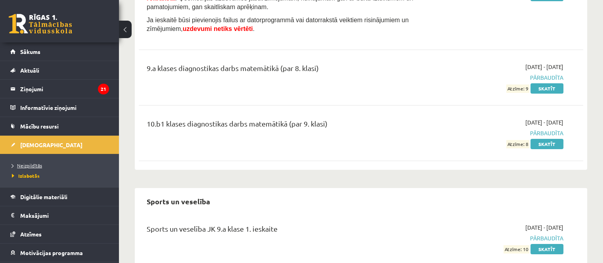
click at [39, 164] on span "Neizpildītās" at bounding box center [27, 165] width 30 height 6
